Goal: Information Seeking & Learning: Understand process/instructions

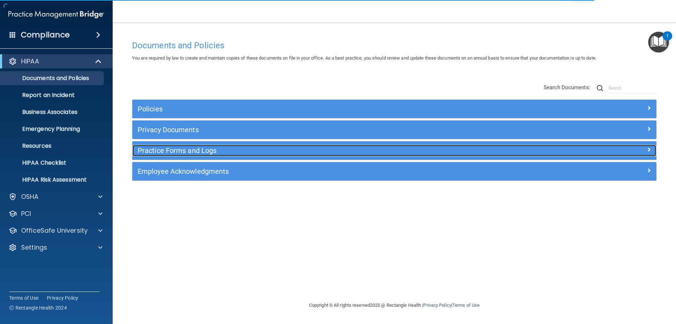
click at [208, 149] on h5 "Practice Forms and Logs" at bounding box center [329, 150] width 382 height 8
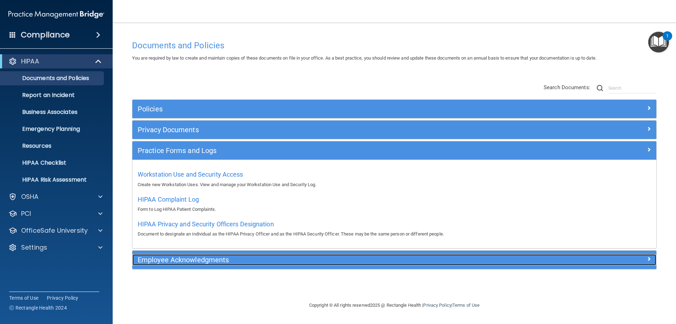
click at [199, 265] on div "Employee Acknowledgments" at bounding box center [328, 259] width 393 height 11
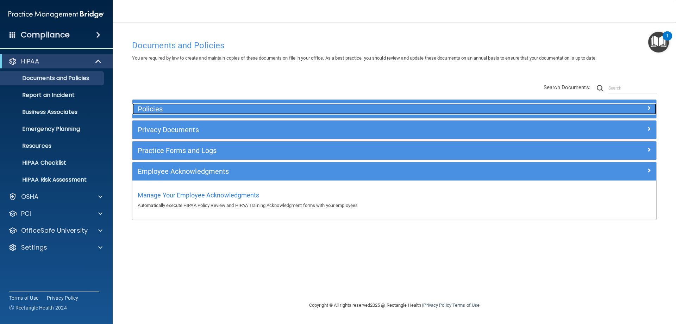
click at [157, 107] on h5 "Policies" at bounding box center [329, 109] width 382 height 8
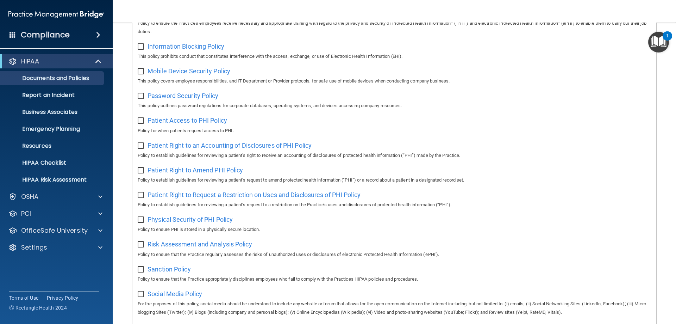
scroll to position [257, 0]
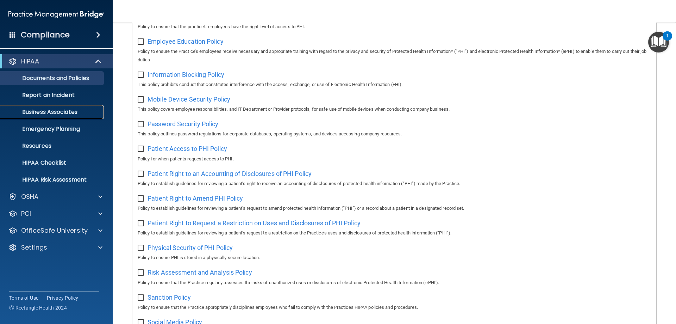
click at [60, 115] on p "Business Associates" at bounding box center [53, 111] width 96 height 7
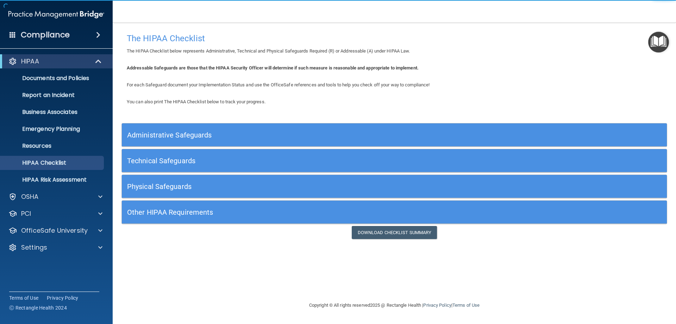
click at [166, 138] on h5 "Administrative Safeguards" at bounding box center [326, 135] width 398 height 8
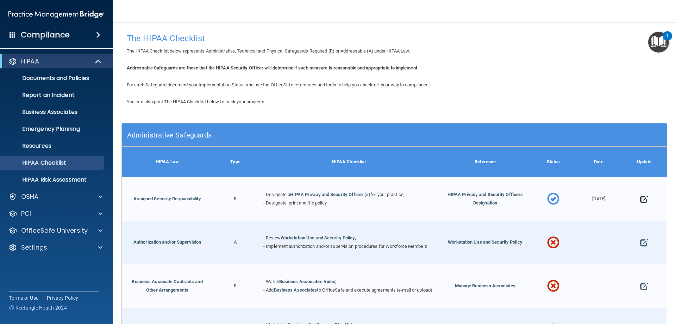
click at [640, 199] on span at bounding box center [644, 199] width 8 height 22
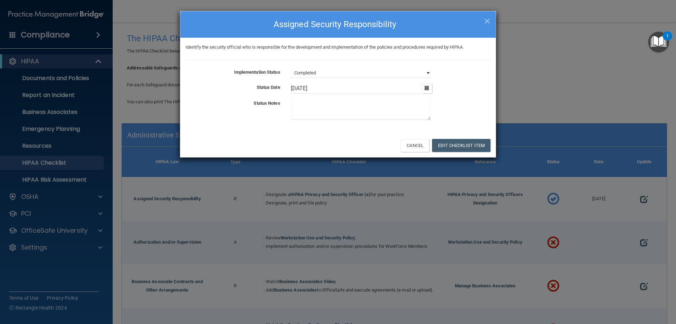
click at [427, 73] on select "Not Started In Progress Completed" at bounding box center [361, 73] width 140 height 10
click at [370, 75] on select "Not Started In Progress Completed" at bounding box center [361, 73] width 140 height 10
click at [291, 68] on select "Not Started In Progress Completed" at bounding box center [361, 73] width 140 height 10
click at [413, 145] on button "Cancel" at bounding box center [415, 145] width 29 height 13
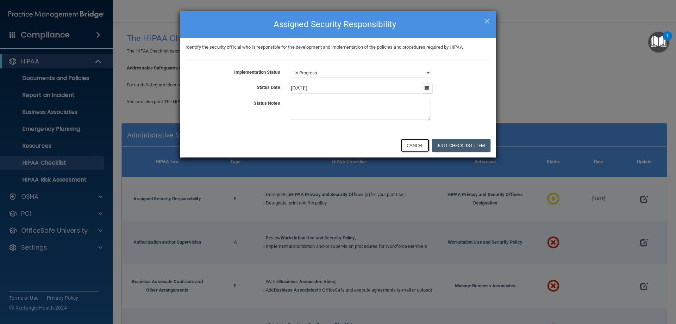
select select "completed"
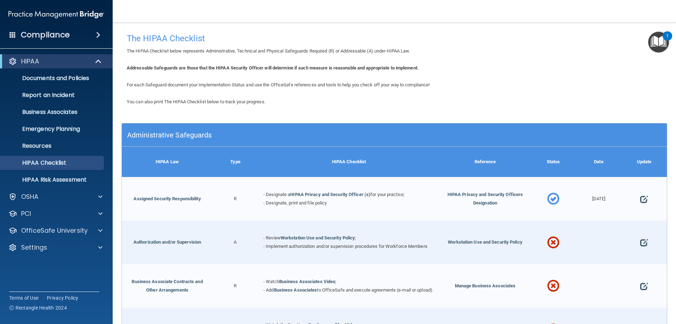
click at [351, 189] on div "- Designate a HIPAA Privacy and Security Officer (s) for your practice; - Desig…" at bounding box center [349, 199] width 182 height 44
drag, startPoint x: 241, startPoint y: 201, endPoint x: 186, endPoint y: 200, distance: 55.0
click at [236, 202] on div "R" at bounding box center [235, 199] width 45 height 44
click at [347, 194] on link "HIPAA Privacy and Security Officer (s)" at bounding box center [330, 194] width 80 height 5
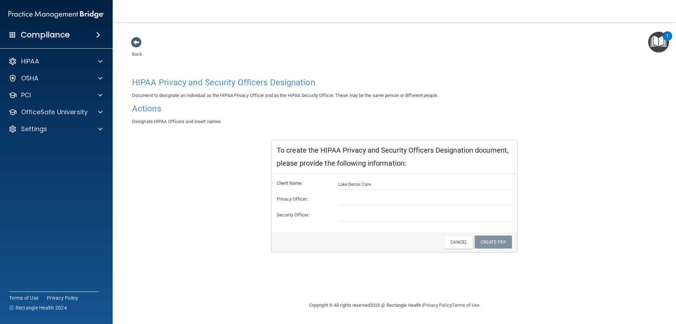
click at [154, 108] on h4 "Actions" at bounding box center [394, 108] width 525 height 9
click at [255, 193] on div "HIPAA Privacy and Security Officers Designation Document to designate an indivi…" at bounding box center [394, 163] width 525 height 178
click at [50, 64] on div "HIPAA" at bounding box center [46, 61] width 87 height 8
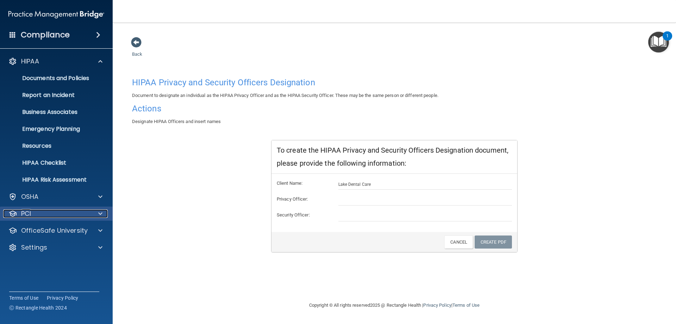
click at [42, 212] on div "PCI" at bounding box center [46, 213] width 87 height 8
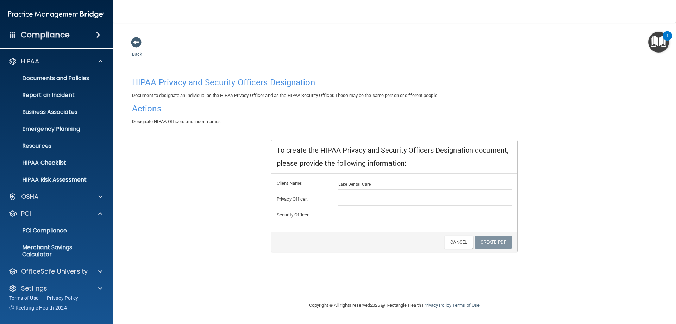
click at [41, 279] on div "HIPAA Documents and Policies Report an Incident Business Associates Emergency P…" at bounding box center [56, 175] width 113 height 249
click at [44, 271] on p "OfficeSafe University" at bounding box center [54, 271] width 67 height 8
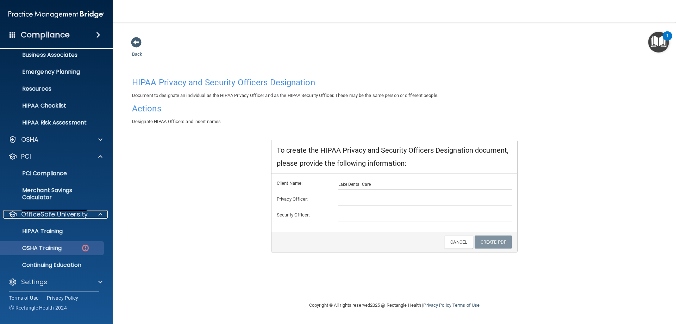
scroll to position [60, 0]
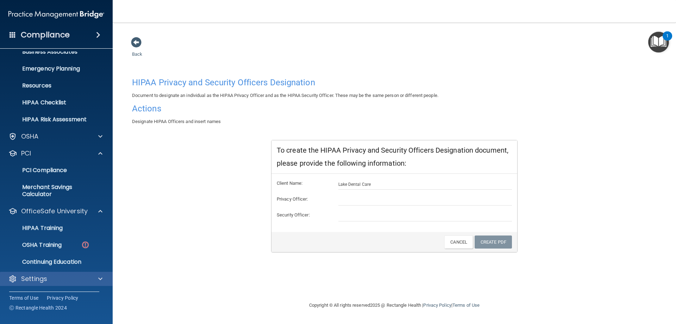
click at [58, 285] on div "Settings" at bounding box center [56, 278] width 113 height 14
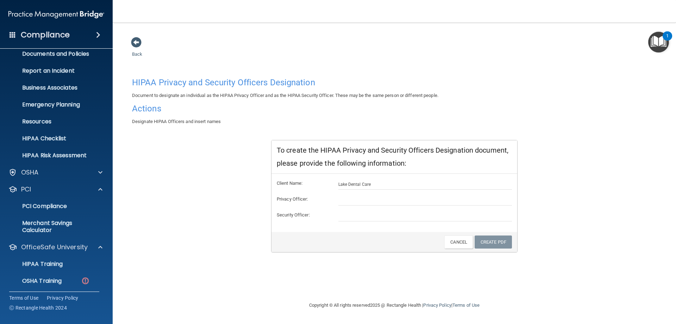
scroll to position [0, 0]
